Goal: Use online tool/utility: Utilize a website feature to perform a specific function

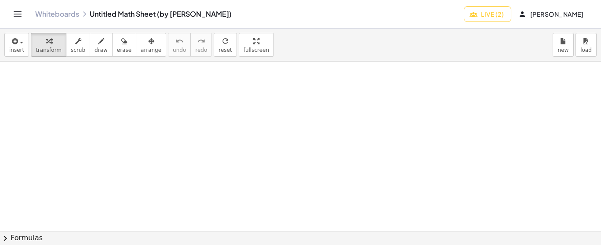
scroll to position [7583, 0]
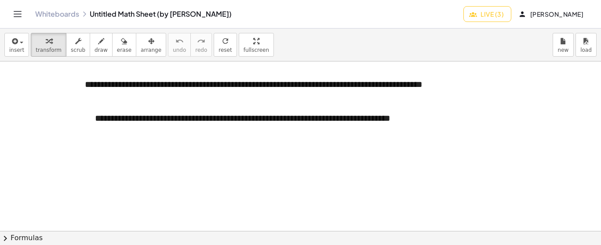
scroll to position [4478, 0]
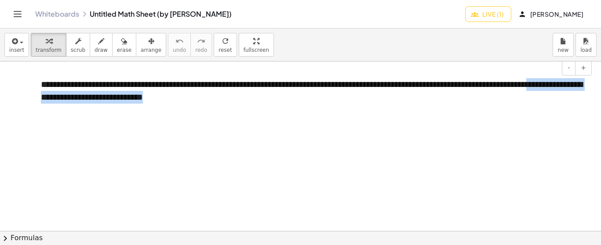
scroll to position [0, 4]
drag, startPoint x: 592, startPoint y: 109, endPoint x: 592, endPoint y: 78, distance: 30.8
click at [592, 78] on div "**********" at bounding box center [300, 231] width 601 height 339
click at [551, 118] on div at bounding box center [300, 231] width 601 height 339
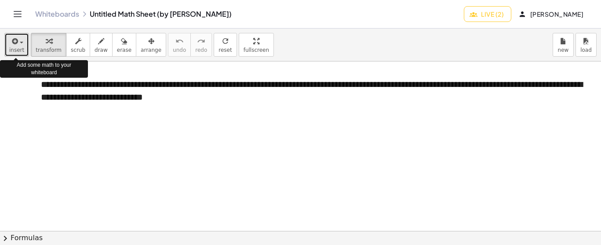
click at [12, 47] on span "insert" at bounding box center [16, 50] width 15 height 6
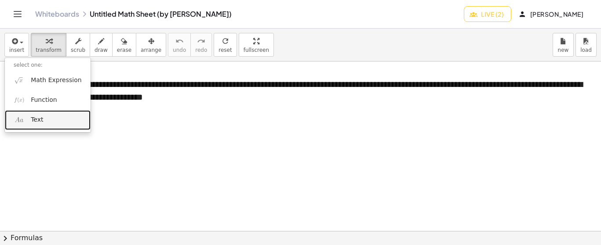
click at [54, 120] on link "Text" at bounding box center [48, 120] width 86 height 20
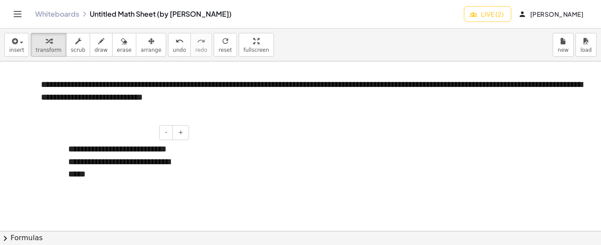
click at [101, 177] on div "**********" at bounding box center [125, 168] width 114 height 25
click at [113, 181] on div "**********" at bounding box center [125, 168] width 114 height 25
click at [225, 175] on div at bounding box center [300, 231] width 601 height 339
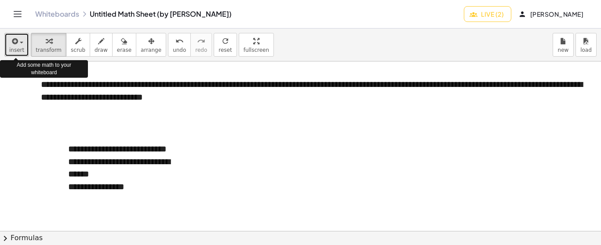
click at [16, 40] on icon "button" at bounding box center [14, 41] width 8 height 11
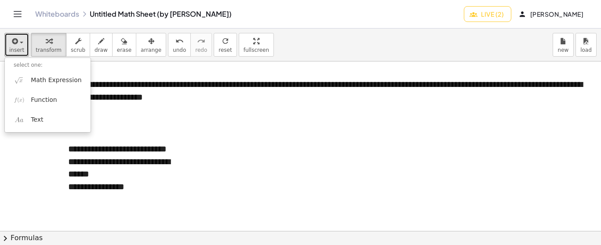
click at [167, 123] on div at bounding box center [300, 231] width 601 height 339
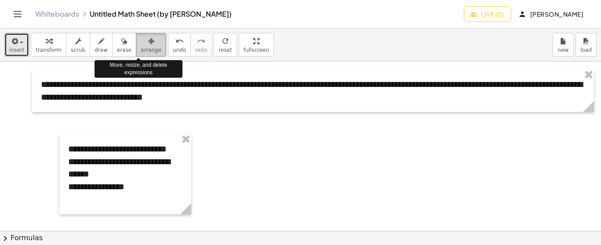
click at [141, 51] on span "arrange" at bounding box center [151, 50] width 21 height 6
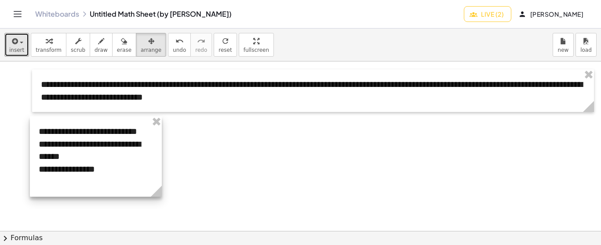
drag, startPoint x: 131, startPoint y: 143, endPoint x: 102, endPoint y: 126, distance: 34.3
click at [102, 126] on div at bounding box center [96, 156] width 132 height 80
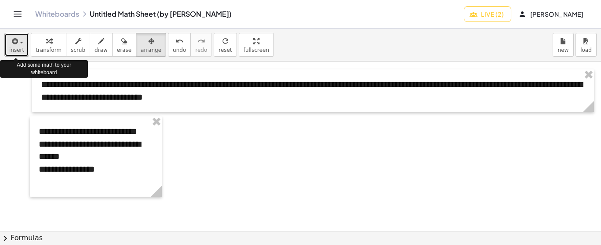
click at [19, 40] on div "button" at bounding box center [16, 41] width 15 height 11
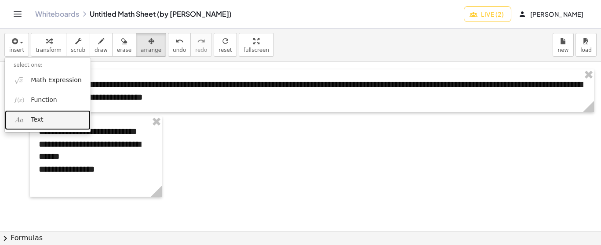
click at [43, 115] on link "Text" at bounding box center [48, 120] width 86 height 20
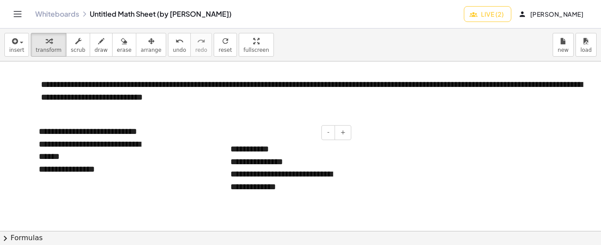
click at [307, 188] on div "**********" at bounding box center [287, 180] width 114 height 25
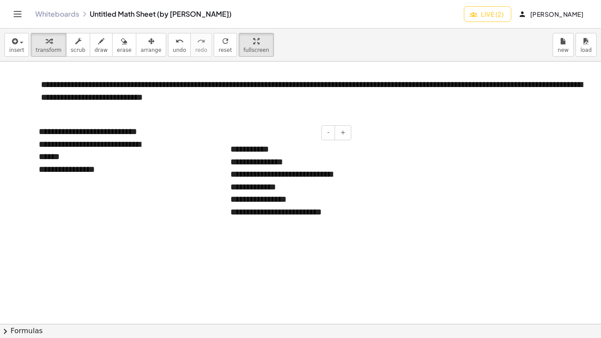
drag, startPoint x: 237, startPoint y: 51, endPoint x: 237, endPoint y: 118, distance: 66.8
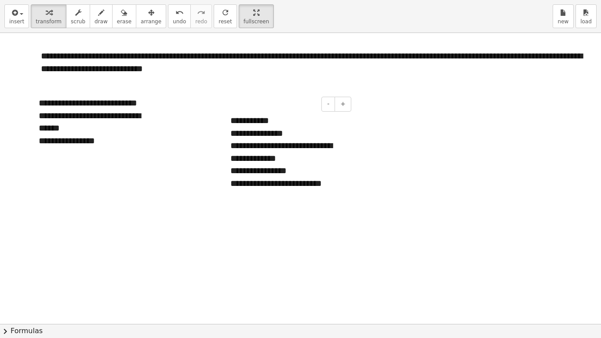
click at [237, 118] on div "**********" at bounding box center [300, 169] width 601 height 338
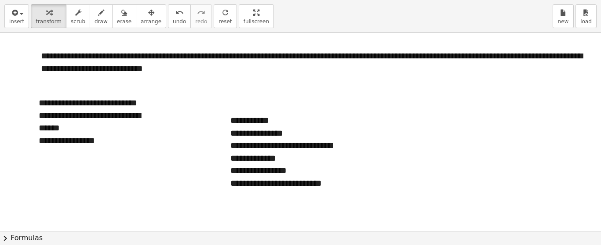
drag, startPoint x: 234, startPoint y: 13, endPoint x: 234, endPoint y: -54, distance: 66.8
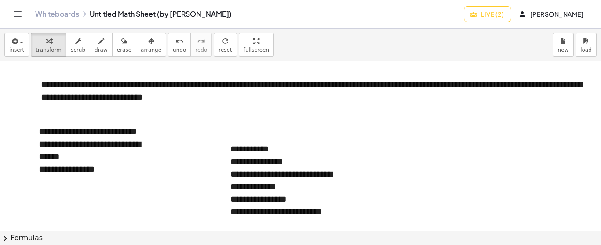
click at [234, 0] on html "**********" at bounding box center [300, 122] width 601 height 245
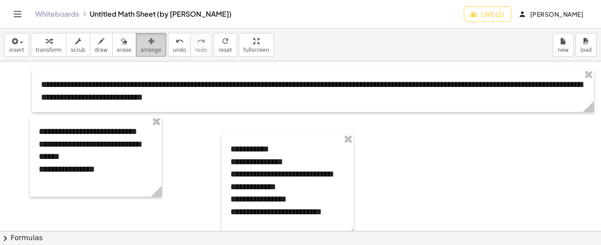
click at [142, 47] on span "arrange" at bounding box center [151, 50] width 21 height 6
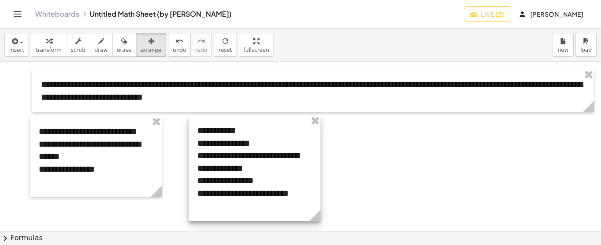
drag, startPoint x: 267, startPoint y: 141, endPoint x: 234, endPoint y: 122, distance: 38.0
click at [234, 122] on div at bounding box center [255, 168] width 132 height 105
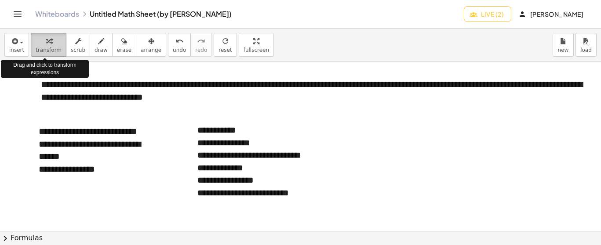
click at [42, 49] on span "transform" at bounding box center [49, 50] width 26 height 6
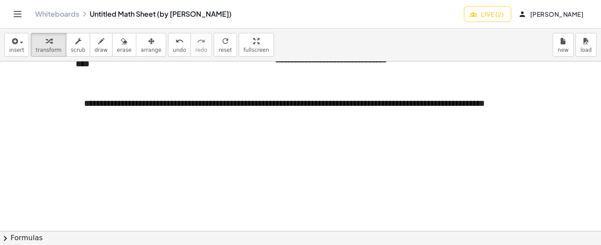
scroll to position [331, 4]
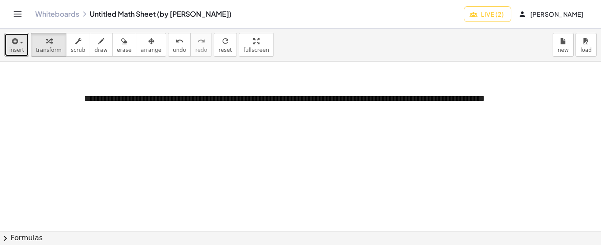
click at [19, 44] on div "button" at bounding box center [16, 41] width 15 height 11
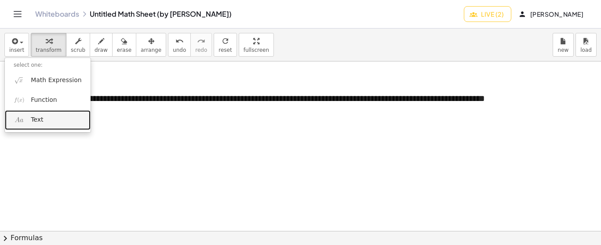
click at [38, 121] on span "Text" at bounding box center [37, 120] width 12 height 9
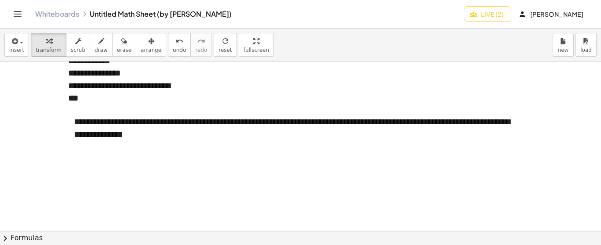
scroll to position [453, 4]
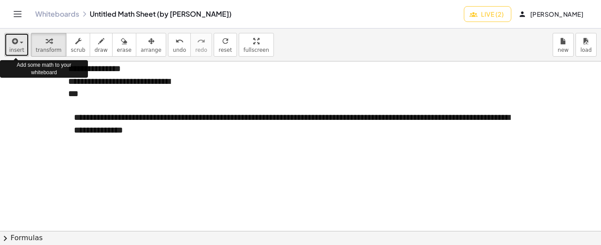
click at [17, 52] on span "insert" at bounding box center [16, 50] width 15 height 6
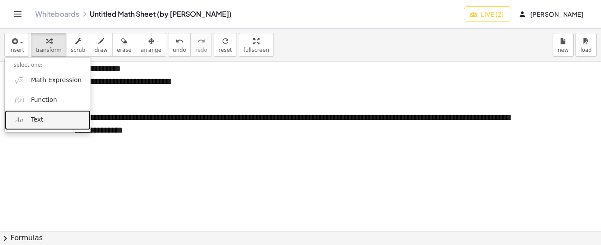
click at [48, 116] on link "Text" at bounding box center [48, 120] width 86 height 20
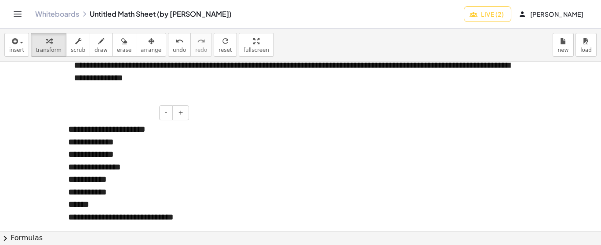
scroll to position [518, 4]
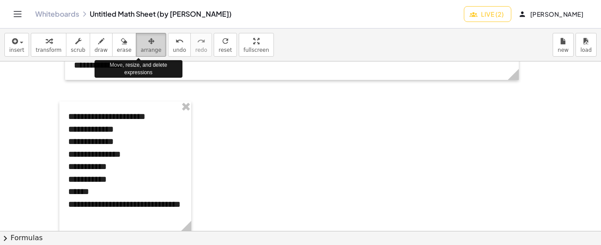
click at [141, 49] on span "arrange" at bounding box center [151, 50] width 21 height 6
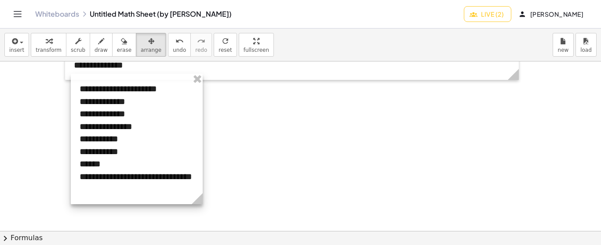
drag, startPoint x: 131, startPoint y: 104, endPoint x: 142, endPoint y: 76, distance: 30.0
click at [142, 76] on div at bounding box center [137, 139] width 132 height 131
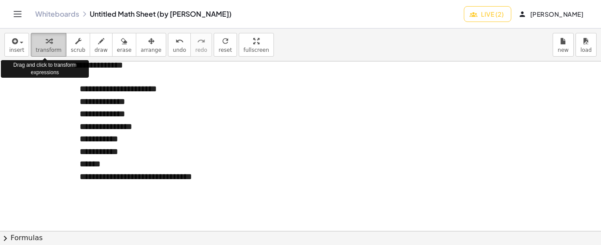
click at [42, 50] on span "transform" at bounding box center [49, 50] width 26 height 6
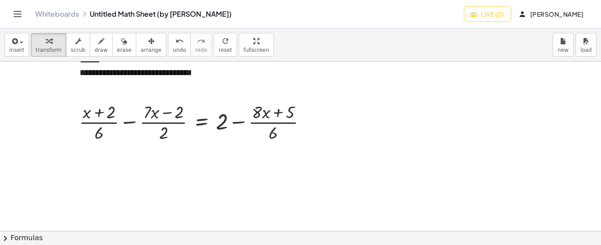
scroll to position [611, 4]
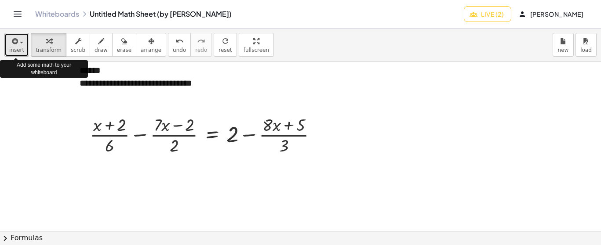
click at [16, 47] on span "insert" at bounding box center [16, 50] width 15 height 6
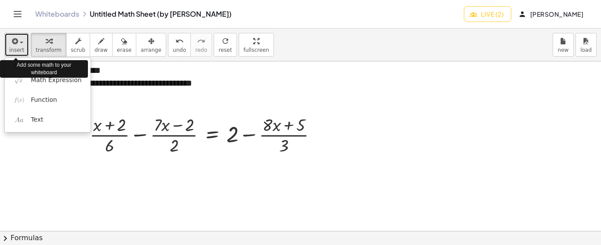
click at [18, 39] on span "button" at bounding box center [19, 42] width 2 height 6
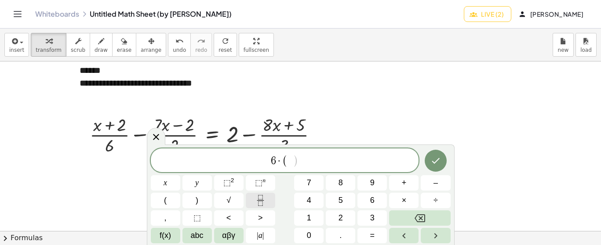
click at [265, 201] on icon "Fraction" at bounding box center [260, 200] width 11 height 11
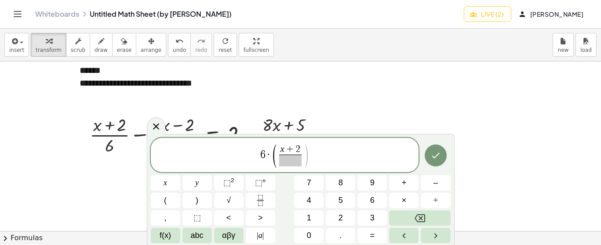
click at [282, 156] on span at bounding box center [290, 161] width 22 height 12
click at [369, 198] on button "6" at bounding box center [371, 200] width 29 height 15
click at [315, 152] on span "6 · ( x + 2 6 ​ ) ​" at bounding box center [285, 155] width 268 height 25
click at [266, 200] on button "Fraction" at bounding box center [260, 200] width 29 height 15
click at [322, 159] on span "​" at bounding box center [320, 161] width 27 height 12
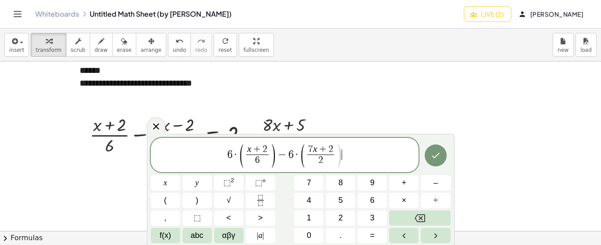
click at [342, 157] on span ")" at bounding box center [339, 156] width 7 height 26
click at [267, 193] on button "Fraction" at bounding box center [260, 200] width 29 height 15
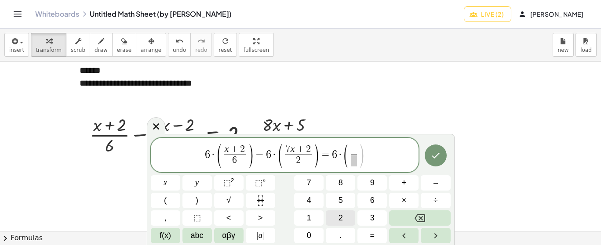
click at [341, 212] on span "2" at bounding box center [340, 218] width 4 height 12
click at [433, 183] on span "–" at bounding box center [435, 183] width 4 height 12
click at [268, 196] on button "Fraction" at bounding box center [260, 200] width 29 height 15
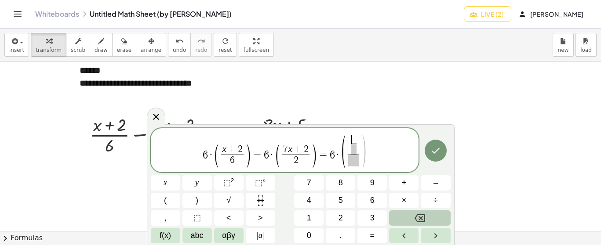
click at [424, 218] on icon "Backspace" at bounding box center [419, 218] width 11 height 8
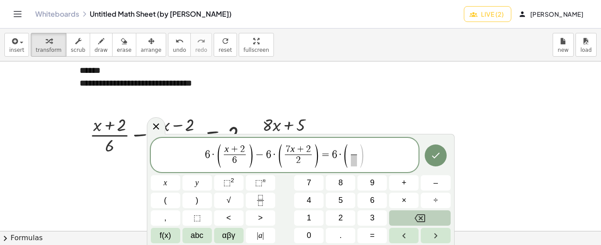
click at [424, 218] on icon "Backspace" at bounding box center [419, 218] width 11 height 8
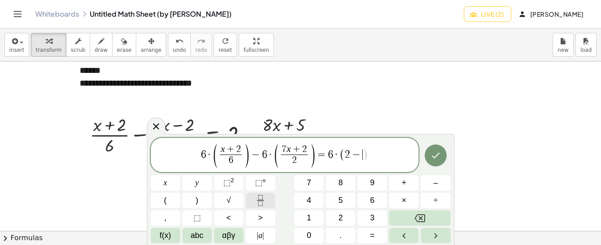
click at [269, 205] on button "Fraction" at bounding box center [260, 200] width 29 height 15
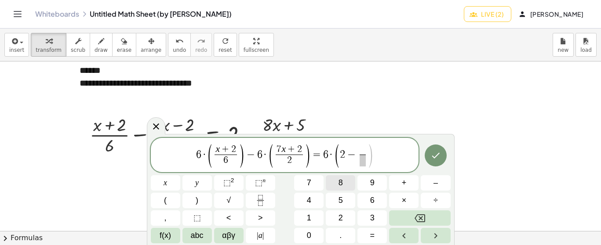
click at [344, 179] on button "8" at bounding box center [340, 182] width 29 height 15
click at [164, 186] on span "x" at bounding box center [165, 183] width 4 height 12
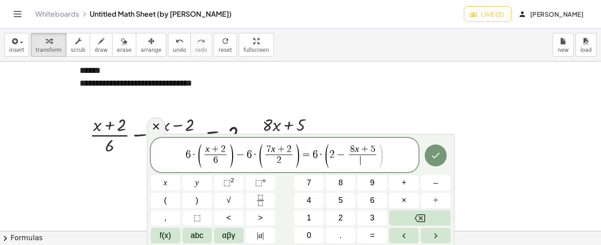
click at [359, 160] on span "​" at bounding box center [362, 161] width 27 height 12
click at [378, 150] on span ")" at bounding box center [380, 156] width 7 height 26
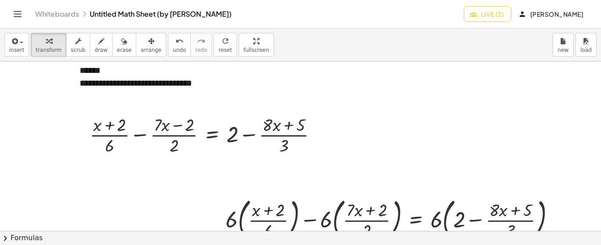
scroll to position [654, 4]
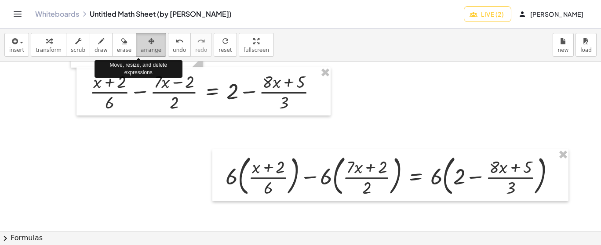
click at [148, 37] on icon "button" at bounding box center [151, 41] width 6 height 11
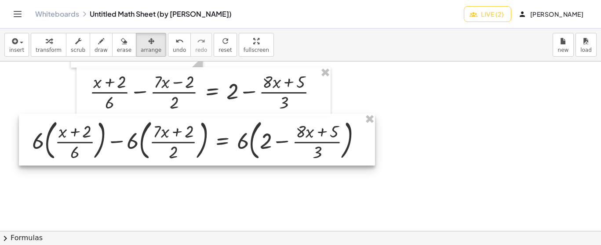
drag, startPoint x: 299, startPoint y: 158, endPoint x: 105, endPoint y: 122, distance: 196.6
click at [105, 122] on div at bounding box center [197, 140] width 356 height 52
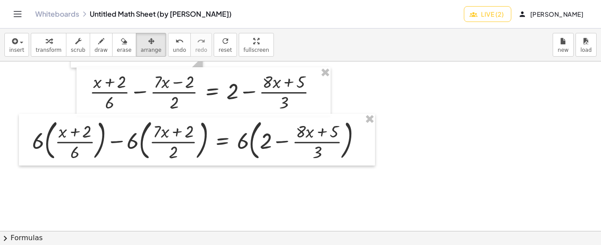
click at [47, 43] on icon "button" at bounding box center [49, 41] width 6 height 11
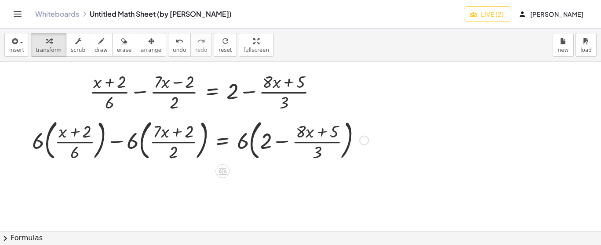
click at [246, 163] on div "+ · 6 · ( · ( + x + 2 ) · 6 ) − · 6 · ( · ( + · 7 · x + 2 ) · 2 ) = · 6 · ( + 2…" at bounding box center [197, 140] width 356 height 52
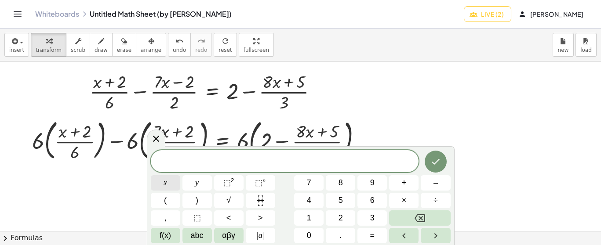
click at [167, 183] on span "x" at bounding box center [165, 183] width 4 height 12
click at [344, 219] on button "2" at bounding box center [340, 218] width 29 height 15
click at [342, 218] on span "2" at bounding box center [340, 218] width 4 height 12
click at [323, 218] on button "1" at bounding box center [308, 218] width 29 height 15
click at [174, 185] on button "x" at bounding box center [165, 182] width 29 height 15
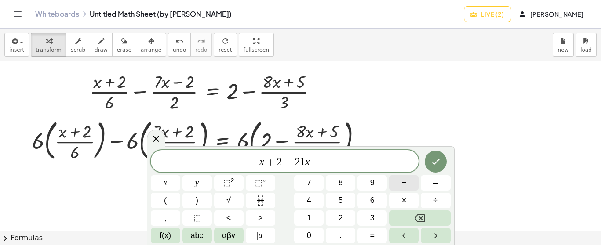
click at [406, 183] on span "+" at bounding box center [404, 183] width 5 height 12
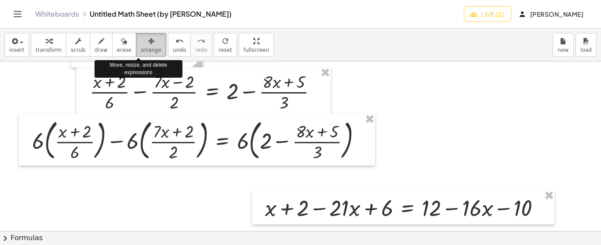
click at [142, 40] on div "button" at bounding box center [151, 41] width 21 height 11
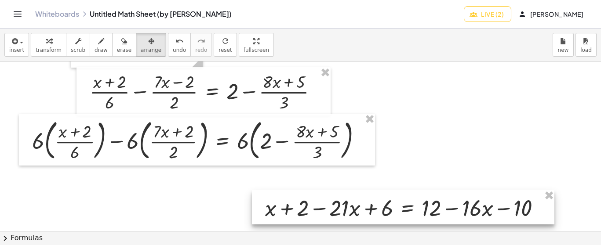
click at [297, 192] on div at bounding box center [403, 207] width 302 height 34
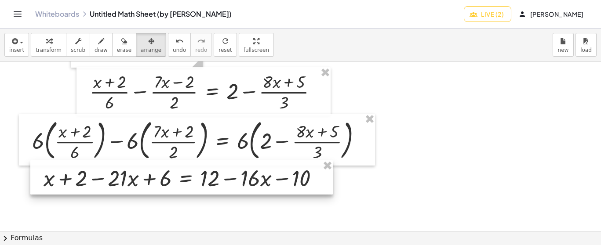
drag, startPoint x: 297, startPoint y: 192, endPoint x: 76, endPoint y: 162, distance: 223.5
click at [76, 162] on div at bounding box center [181, 177] width 302 height 34
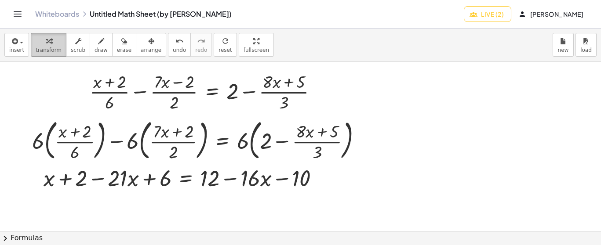
click at [45, 47] on span "transform" at bounding box center [49, 50] width 26 height 6
click at [236, 192] on div at bounding box center [184, 178] width 291 height 30
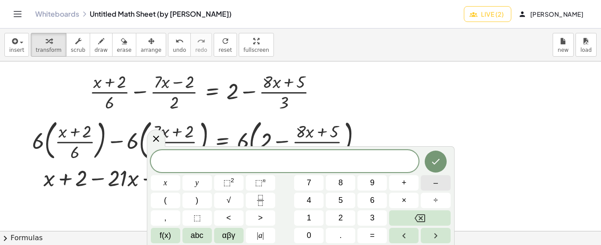
click at [429, 187] on button "–" at bounding box center [435, 182] width 29 height 15
click at [443, 159] on button "Done" at bounding box center [436, 162] width 22 height 22
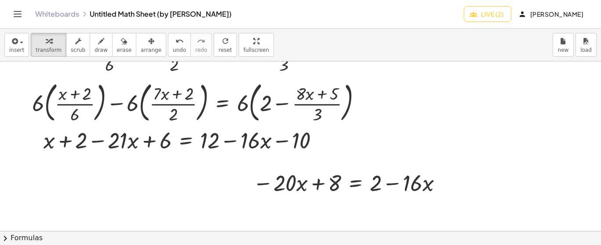
scroll to position [705, 4]
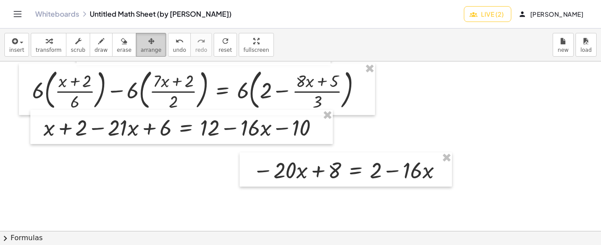
click at [141, 47] on span "arrange" at bounding box center [151, 50] width 21 height 6
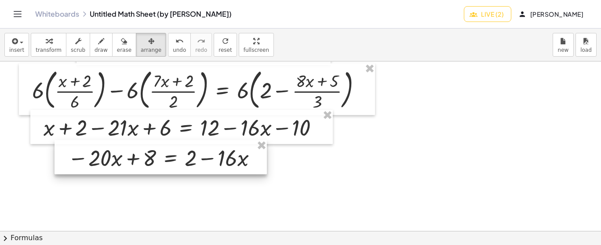
drag, startPoint x: 261, startPoint y: 173, endPoint x: 76, endPoint y: 161, distance: 185.9
click at [76, 161] on div at bounding box center [160, 157] width 212 height 34
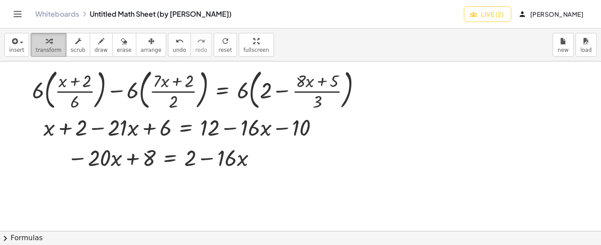
click at [46, 43] on icon "button" at bounding box center [49, 41] width 6 height 11
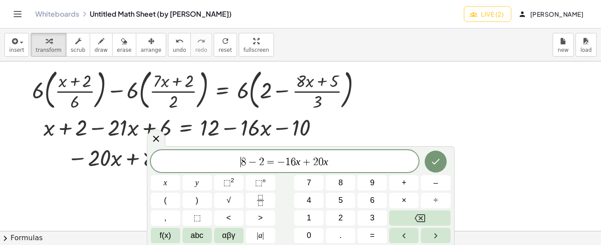
click at [229, 167] on span "​ 8 − 2 = − 1 6 x + 2 0 x" at bounding box center [285, 162] width 268 height 12
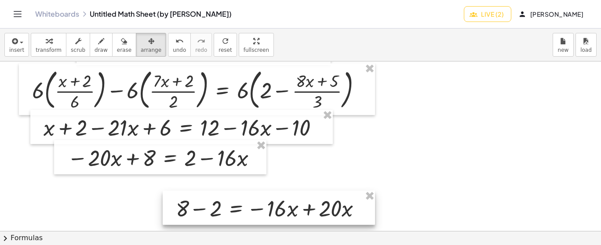
drag, startPoint x: 145, startPoint y: 49, endPoint x: 231, endPoint y: 207, distance: 180.1
click at [231, 207] on div "**********" at bounding box center [300, 137] width 601 height 217
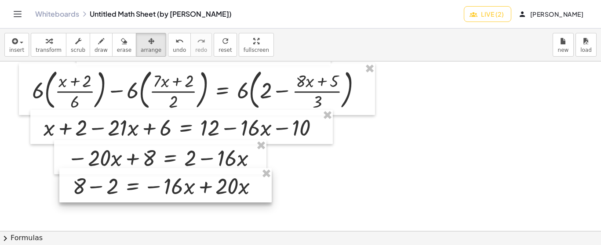
drag, startPoint x: 231, startPoint y: 207, endPoint x: 127, endPoint y: 185, distance: 105.7
click at [127, 185] on div at bounding box center [165, 185] width 212 height 34
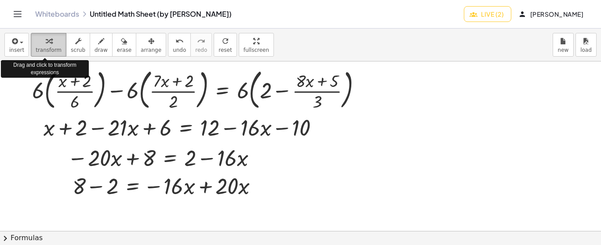
click at [51, 50] on span "transform" at bounding box center [49, 50] width 26 height 6
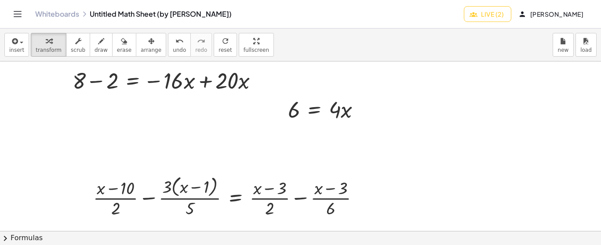
scroll to position [798, 4]
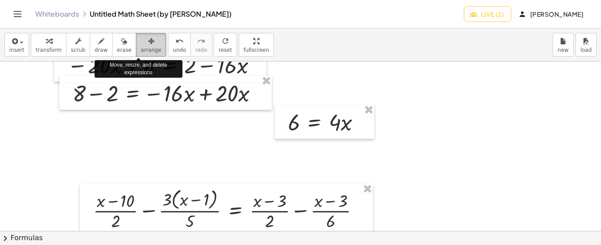
click at [141, 49] on span "arrange" at bounding box center [151, 50] width 21 height 6
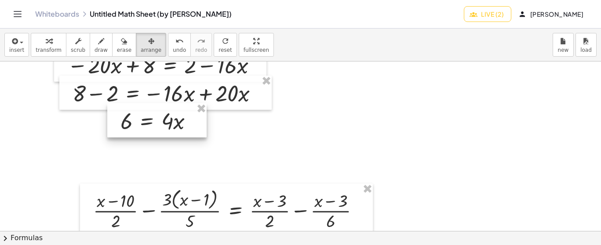
drag, startPoint x: 290, startPoint y: 107, endPoint x: 122, endPoint y: 106, distance: 167.4
click at [122, 106] on div at bounding box center [156, 120] width 99 height 34
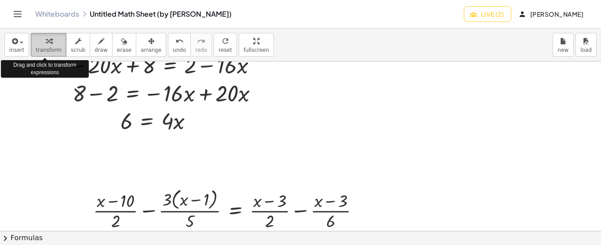
click at [49, 55] on button "transform" at bounding box center [49, 45] width 36 height 24
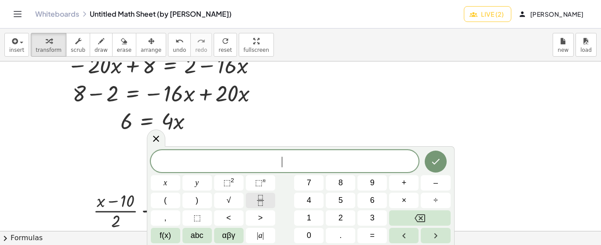
click at [256, 200] on icon "Fraction" at bounding box center [260, 200] width 11 height 11
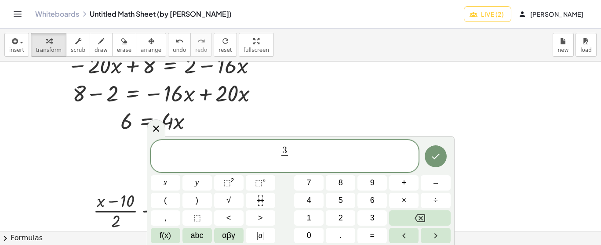
click at [285, 162] on span "​" at bounding box center [284, 162] width 7 height 12
click at [290, 158] on span "3 2 ​ ​" at bounding box center [285, 156] width 268 height 23
click at [437, 160] on icon "Done" at bounding box center [435, 156] width 11 height 11
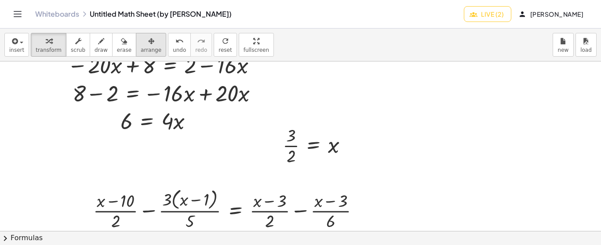
click at [141, 47] on span "arrange" at bounding box center [151, 50] width 21 height 6
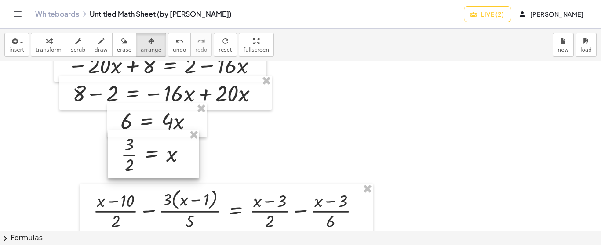
drag, startPoint x: 275, startPoint y: 129, endPoint x: 113, endPoint y: 138, distance: 162.0
click at [113, 138] on div at bounding box center [153, 154] width 91 height 48
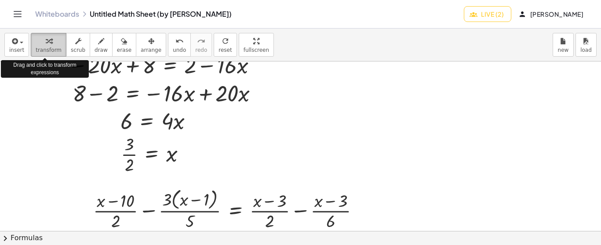
click at [31, 47] on button "transform" at bounding box center [49, 45] width 36 height 24
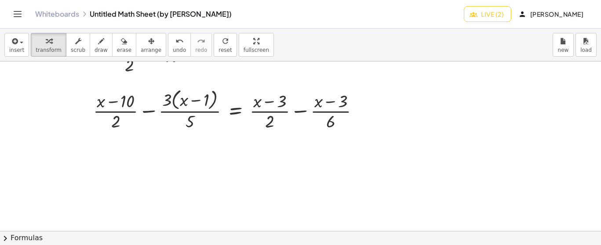
scroll to position [893, 4]
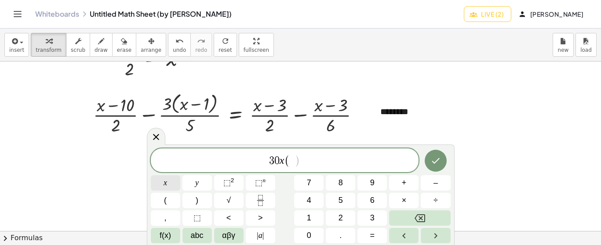
click at [171, 182] on button "x" at bounding box center [165, 182] width 29 height 15
click at [261, 200] on icon "Fraction" at bounding box center [260, 200] width 11 height 11
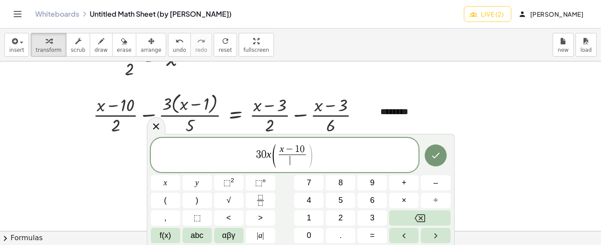
click at [292, 162] on span "​" at bounding box center [292, 161] width 27 height 12
click at [309, 154] on span ")" at bounding box center [310, 156] width 7 height 26
click at [259, 200] on icon "Fraction" at bounding box center [260, 200] width 11 height 11
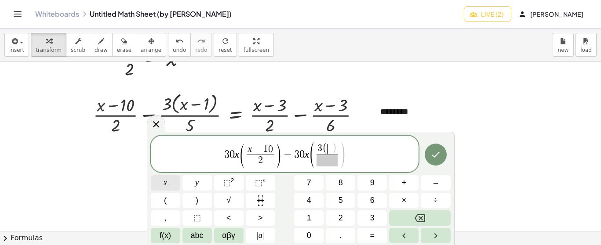
click at [172, 180] on button "x" at bounding box center [165, 182] width 29 height 15
click at [434, 181] on span "–" at bounding box center [435, 183] width 4 height 12
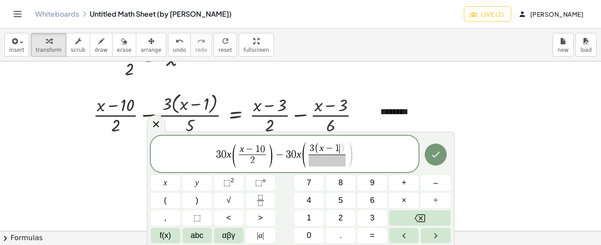
click at [332, 157] on span at bounding box center [327, 161] width 37 height 12
click at [354, 158] on span "3 0 x ( x − 1 0 2 ​ ) − 3 0 x ( 3 ( x − 1 ) 5 ​ ​ )" at bounding box center [285, 154] width 268 height 27
click at [342, 144] on span ")" at bounding box center [342, 148] width 5 height 11
click at [351, 148] on span ")" at bounding box center [350, 155] width 7 height 28
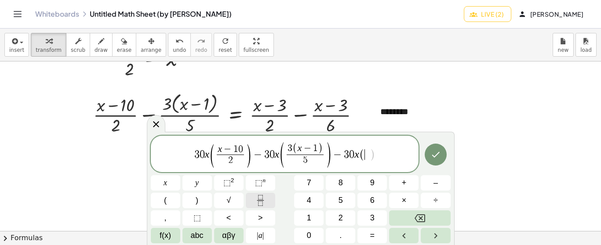
click at [268, 205] on button "Fraction" at bounding box center [260, 200] width 29 height 15
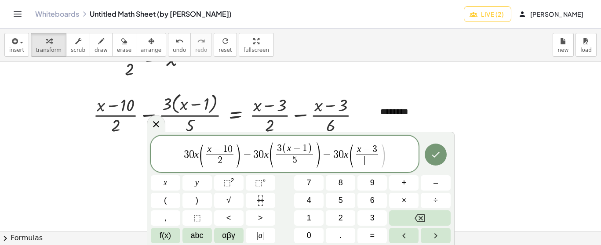
click at [371, 164] on span "​" at bounding box center [367, 161] width 22 height 12
click at [388, 155] on span "3 0 x ( x − 1 0 2 ​ ) − 3 0 x ( 3 ( x − 1 ) 5 ​ ) − 3 0 x ( x − 3 6 ​ ) ​" at bounding box center [285, 154] width 268 height 27
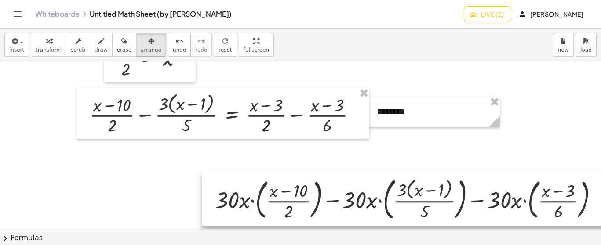
drag, startPoint x: 135, startPoint y: 44, endPoint x: 274, endPoint y: 180, distance: 194.5
click at [274, 180] on div "**********" at bounding box center [300, 137] width 601 height 217
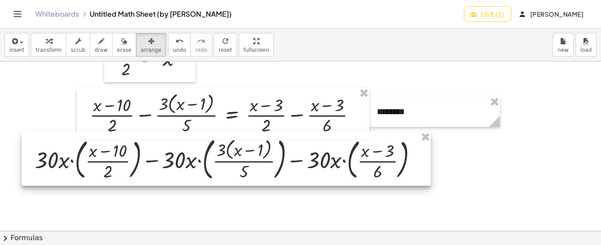
drag, startPoint x: 274, startPoint y: 180, endPoint x: 93, endPoint y: 139, distance: 185.1
click at [93, 139] on div at bounding box center [226, 159] width 409 height 54
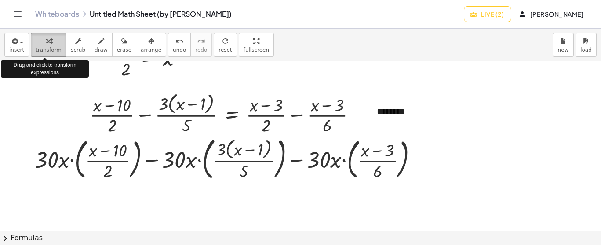
click at [40, 50] on span "transform" at bounding box center [49, 50] width 26 height 6
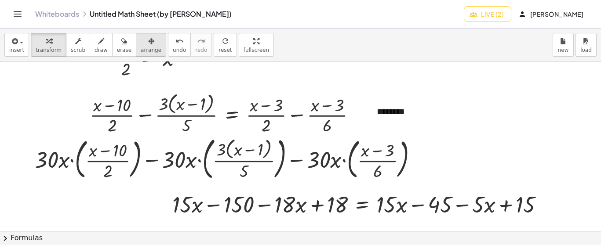
click at [141, 40] on div "button" at bounding box center [151, 41] width 21 height 11
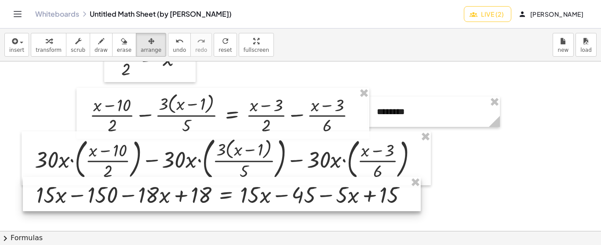
drag, startPoint x: 242, startPoint y: 197, endPoint x: 106, endPoint y: 188, distance: 136.6
click at [106, 188] on div at bounding box center [222, 194] width 398 height 34
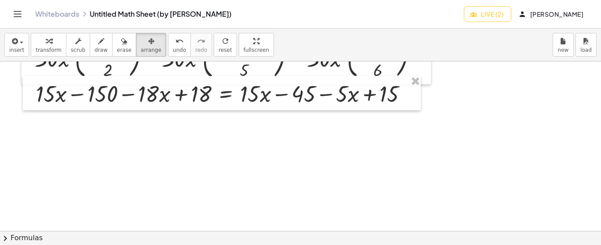
scroll to position [998, 4]
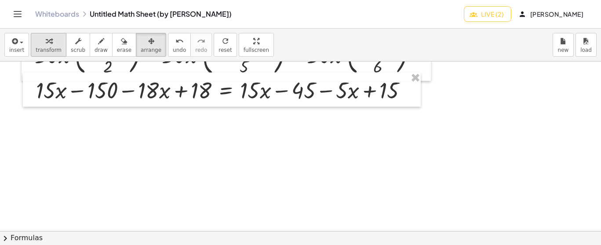
click at [46, 44] on icon "button" at bounding box center [49, 41] width 6 height 11
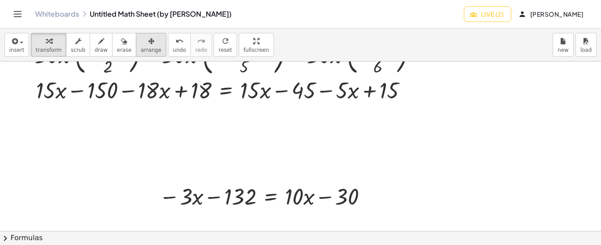
click at [148, 42] on button "arrange" at bounding box center [151, 45] width 30 height 24
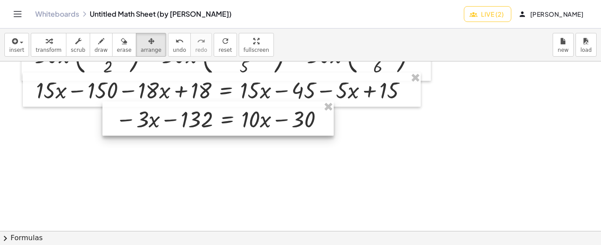
drag, startPoint x: 231, startPoint y: 192, endPoint x: 187, endPoint y: 114, distance: 88.7
click at [187, 114] on div at bounding box center [217, 119] width 231 height 34
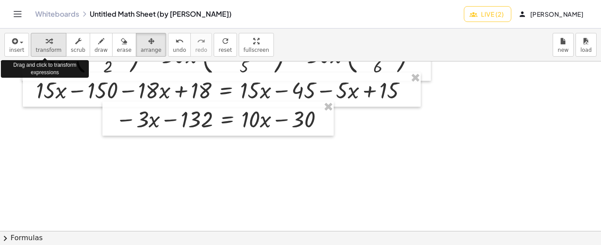
click at [47, 42] on icon "button" at bounding box center [49, 41] width 6 height 11
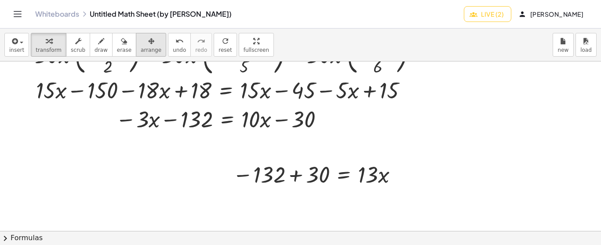
click at [141, 52] on span "arrange" at bounding box center [151, 50] width 21 height 6
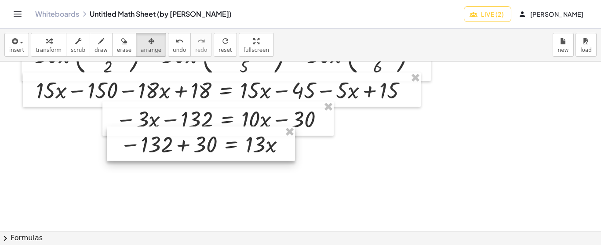
drag, startPoint x: 254, startPoint y: 176, endPoint x: 141, endPoint y: 146, distance: 116.4
click at [141, 146] on div at bounding box center [201, 144] width 188 height 34
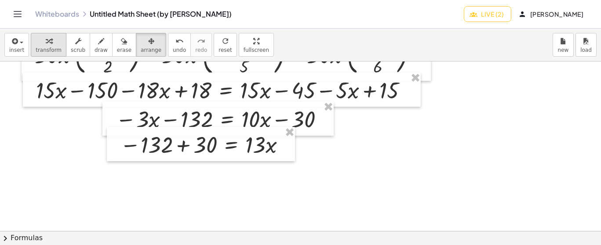
click at [36, 47] on span "transform" at bounding box center [49, 50] width 26 height 6
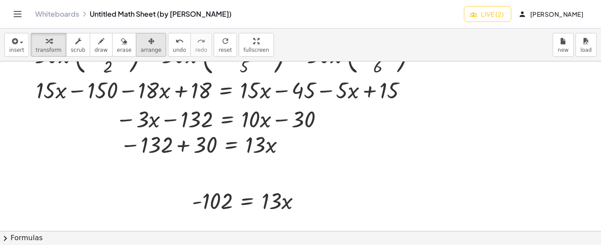
click at [148, 45] on icon "button" at bounding box center [151, 41] width 6 height 11
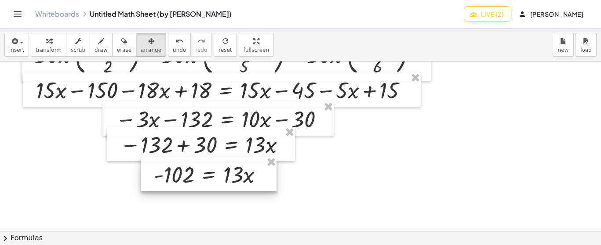
drag, startPoint x: 209, startPoint y: 183, endPoint x: 171, endPoint y: 156, distance: 46.1
click at [171, 157] on div at bounding box center [209, 174] width 136 height 34
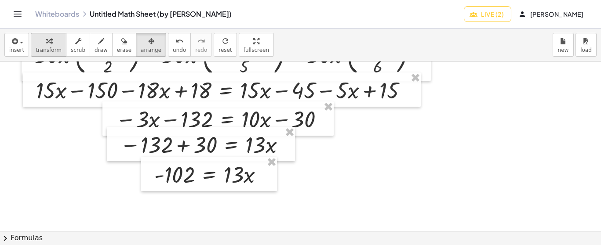
click at [51, 47] on span "transform" at bounding box center [49, 50] width 26 height 6
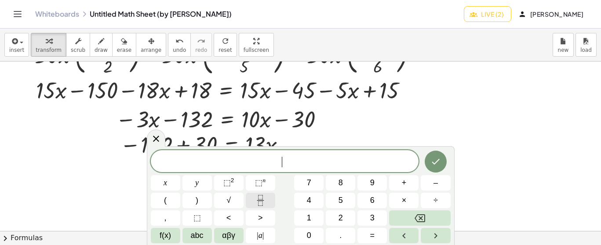
click at [258, 208] on button "Fraction" at bounding box center [260, 200] width 29 height 15
click at [157, 139] on icon at bounding box center [156, 138] width 6 height 6
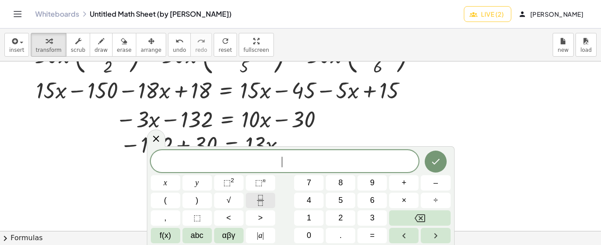
click at [261, 198] on icon "Fraction" at bounding box center [260, 200] width 11 height 11
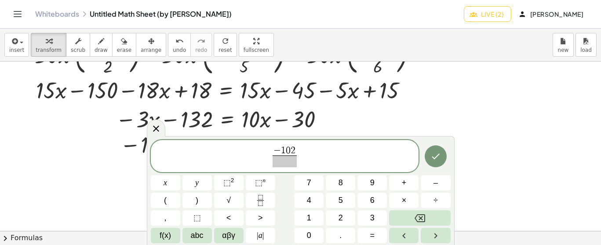
click at [285, 160] on span at bounding box center [284, 162] width 24 height 12
click at [312, 151] on span "− 1 0 2 1 3 ​ ​" at bounding box center [285, 156] width 268 height 23
click at [180, 175] on div at bounding box center [165, 182] width 29 height 15
click at [435, 153] on icon "Done" at bounding box center [435, 156] width 11 height 11
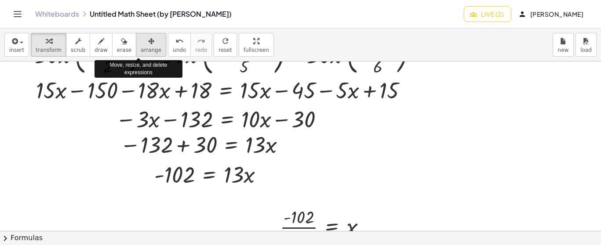
click at [148, 40] on icon "button" at bounding box center [151, 41] width 6 height 11
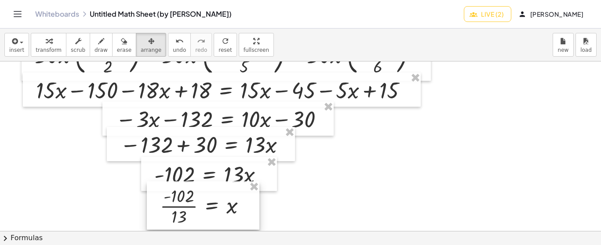
drag, startPoint x: 293, startPoint y: 210, endPoint x: 173, endPoint y: 189, distance: 121.7
click at [173, 189] on div at bounding box center [203, 205] width 113 height 48
click at [40, 41] on div "button" at bounding box center [49, 41] width 26 height 11
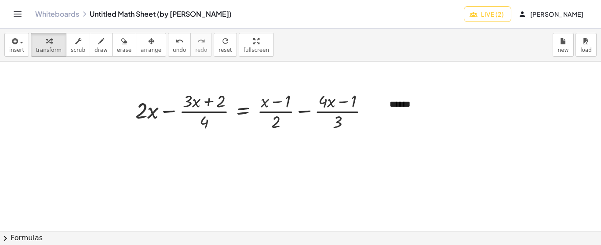
scroll to position [1172, 4]
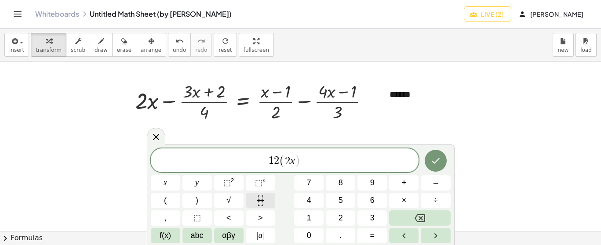
click at [263, 200] on icon "Fraction" at bounding box center [260, 200] width 11 height 11
click at [259, 199] on icon "Fraction" at bounding box center [260, 197] width 4 height 4
click at [309, 221] on span "1" at bounding box center [309, 218] width 4 height 12
click at [343, 221] on button "2" at bounding box center [340, 218] width 29 height 15
click at [266, 195] on button "Fraction" at bounding box center [260, 200] width 29 height 15
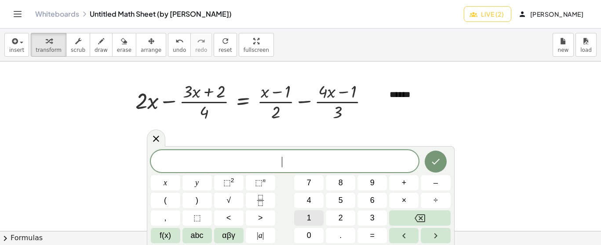
click at [307, 218] on span "1" at bounding box center [309, 218] width 4 height 12
click at [341, 220] on span "2" at bounding box center [340, 218] width 4 height 12
click at [256, 198] on icon "Fraction" at bounding box center [260, 200] width 11 height 11
click at [256, 199] on icon "Fraction" at bounding box center [260, 200] width 11 height 11
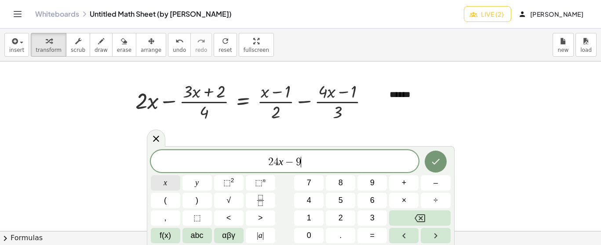
click at [172, 183] on button "x" at bounding box center [165, 182] width 29 height 15
click at [442, 183] on button "–" at bounding box center [435, 182] width 29 height 15
click at [375, 194] on button "6" at bounding box center [371, 200] width 29 height 15
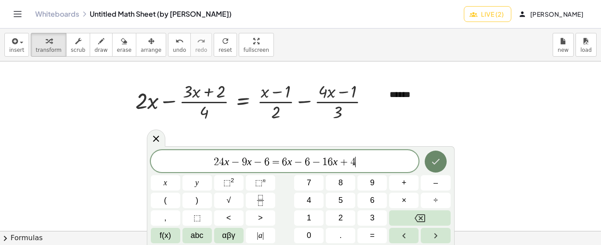
click at [433, 166] on icon "Done" at bounding box center [435, 161] width 11 height 11
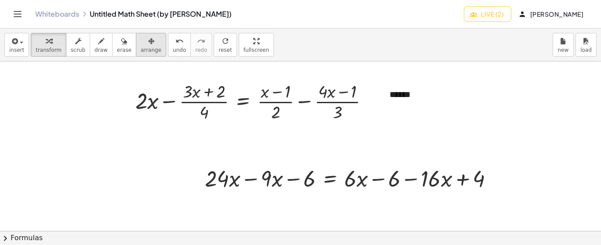
click at [141, 39] on div "button" at bounding box center [151, 41] width 21 height 11
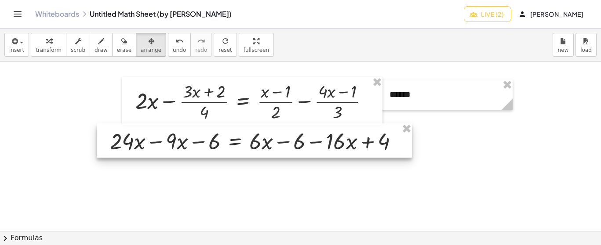
drag, startPoint x: 236, startPoint y: 172, endPoint x: 141, endPoint y: 135, distance: 101.8
click at [141, 135] on div at bounding box center [254, 140] width 315 height 34
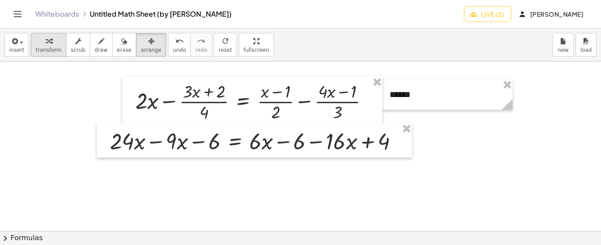
click at [37, 45] on div "button" at bounding box center [49, 41] width 26 height 11
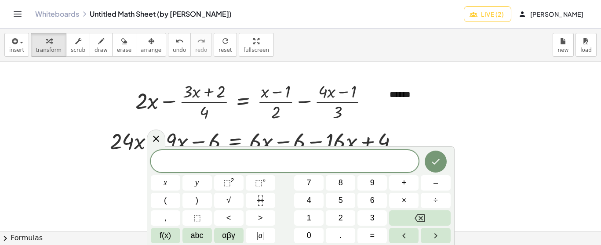
click at [225, 166] on span "​" at bounding box center [285, 162] width 268 height 12
click at [437, 159] on icon "Done" at bounding box center [435, 161] width 11 height 11
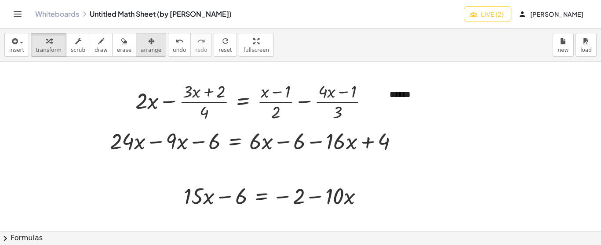
click at [148, 44] on icon "button" at bounding box center [151, 41] width 6 height 11
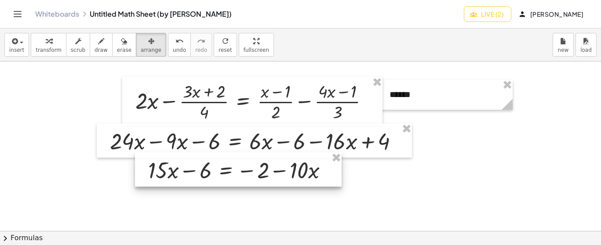
drag, startPoint x: 239, startPoint y: 186, endPoint x: 203, endPoint y: 160, distance: 43.8
click at [203, 160] on div at bounding box center [238, 169] width 207 height 34
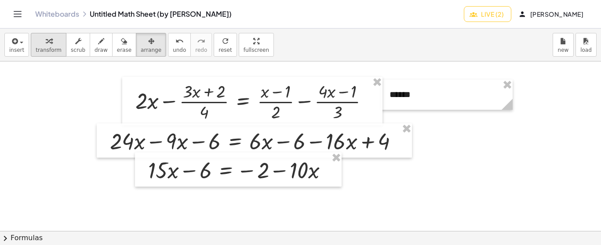
click at [46, 41] on icon "button" at bounding box center [49, 41] width 6 height 11
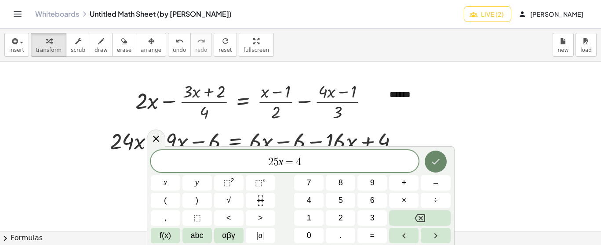
click at [434, 166] on icon "Done" at bounding box center [435, 161] width 11 height 11
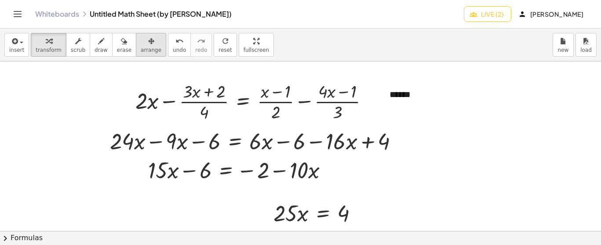
click at [141, 48] on span "arrange" at bounding box center [151, 50] width 21 height 6
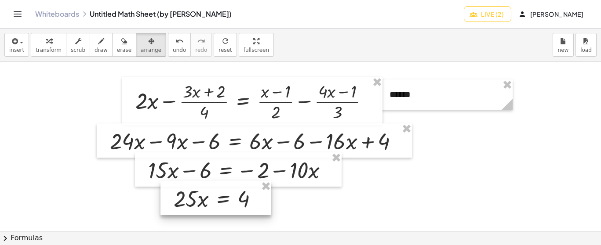
drag, startPoint x: 287, startPoint y: 208, endPoint x: 187, endPoint y: 193, distance: 100.8
click at [187, 193] on div at bounding box center [215, 198] width 111 height 34
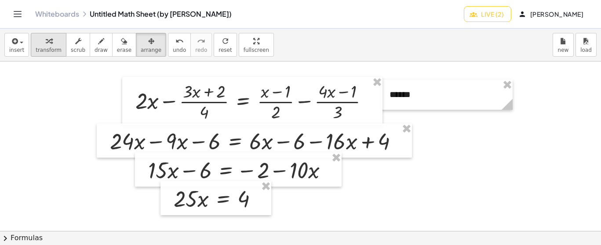
click at [51, 46] on button "transform" at bounding box center [49, 45] width 36 height 24
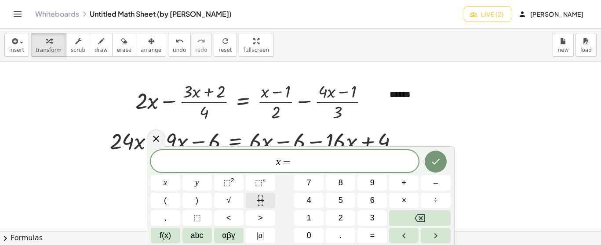
click at [268, 205] on button "Fraction" at bounding box center [260, 200] width 29 height 15
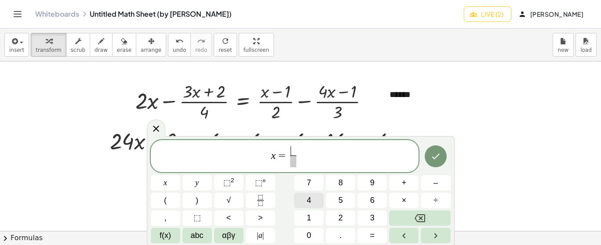
click at [304, 203] on button "4" at bounding box center [308, 200] width 29 height 15
click at [292, 165] on span "​" at bounding box center [293, 162] width 7 height 12
click at [335, 218] on button "2" at bounding box center [340, 218] width 29 height 15
click at [345, 199] on button "5" at bounding box center [340, 200] width 29 height 15
click at [439, 156] on icon "Done" at bounding box center [435, 156] width 11 height 11
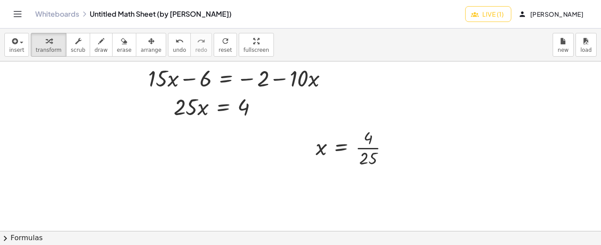
scroll to position [1259, 4]
